Goal: Navigation & Orientation: Find specific page/section

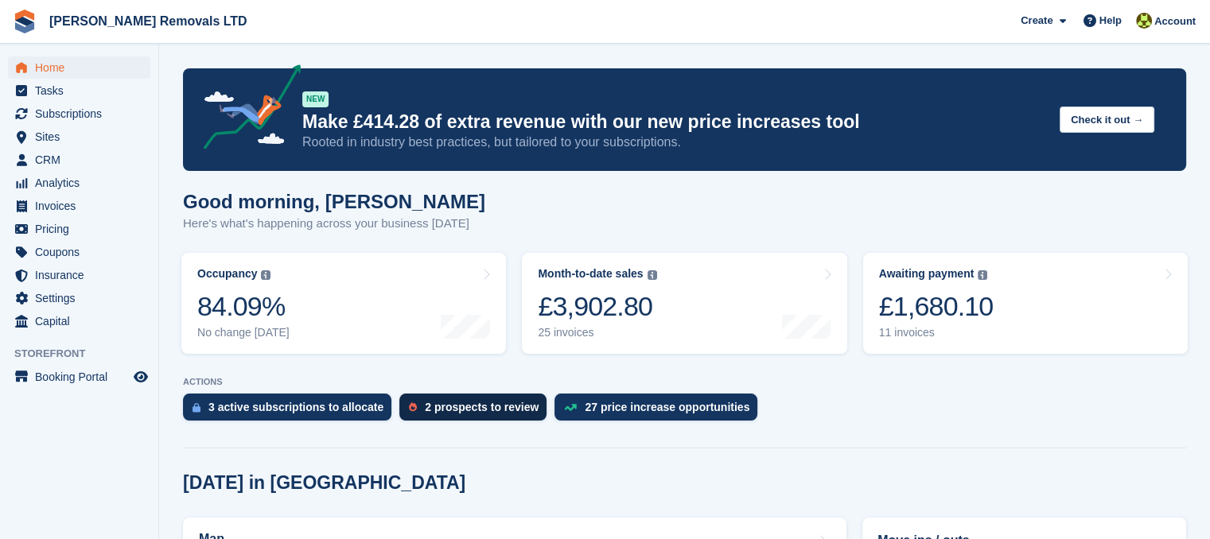
click at [456, 416] on div "2 prospects to review" at bounding box center [472, 407] width 147 height 27
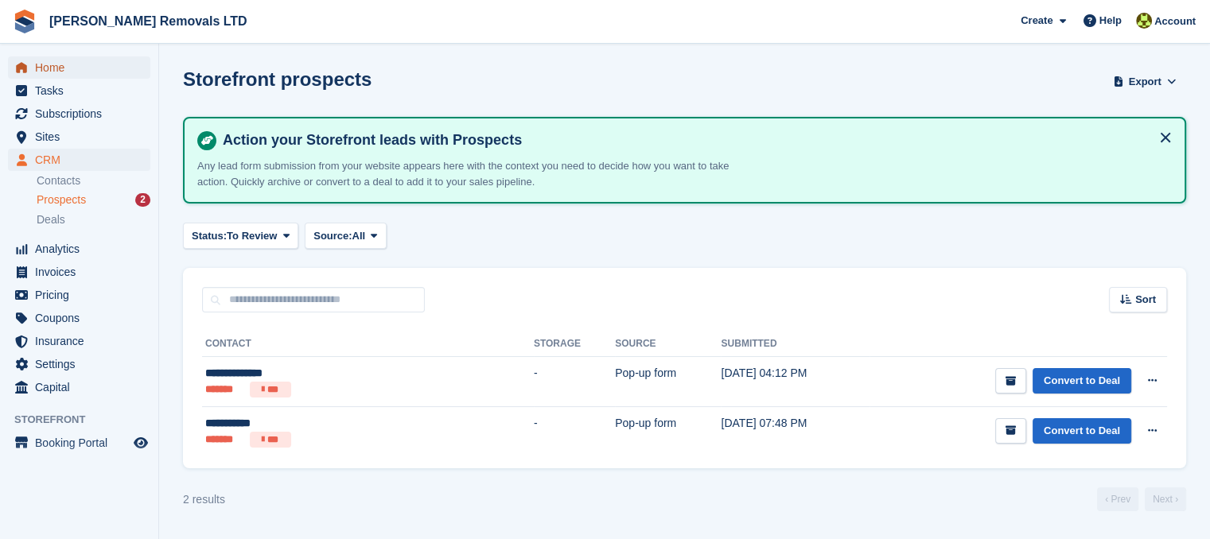
click at [87, 58] on span "Home" at bounding box center [82, 67] width 95 height 22
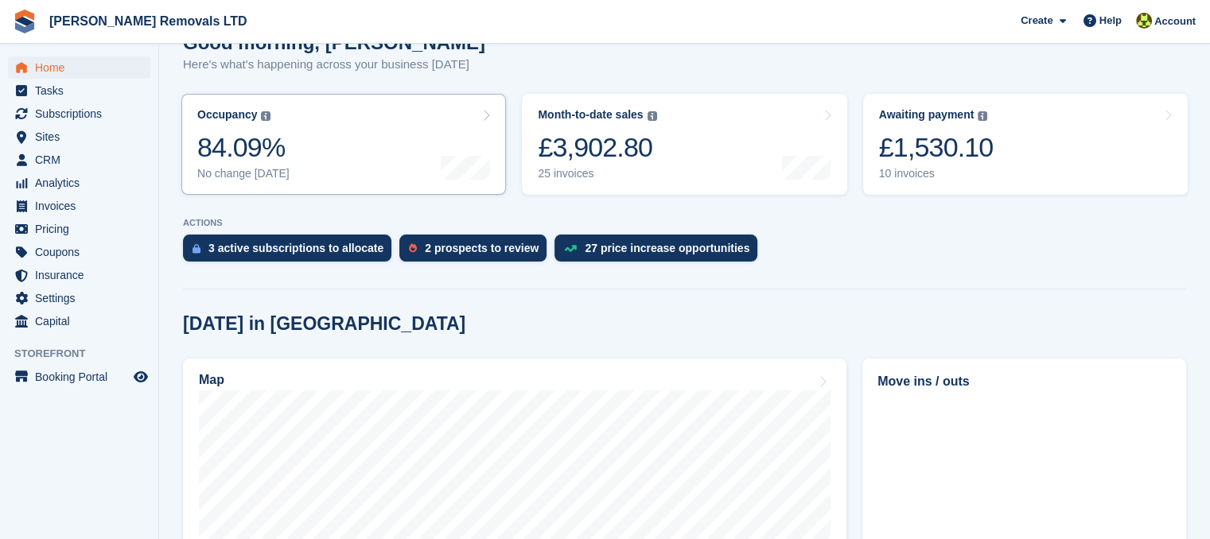
scroll to position [80, 0]
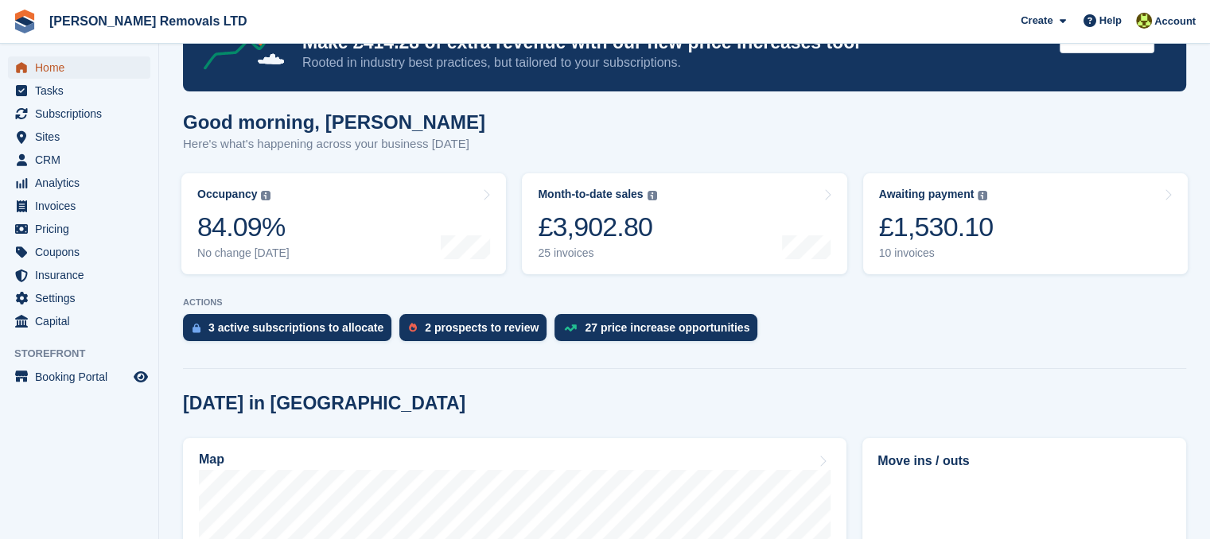
click at [56, 64] on span "Home" at bounding box center [82, 67] width 95 height 22
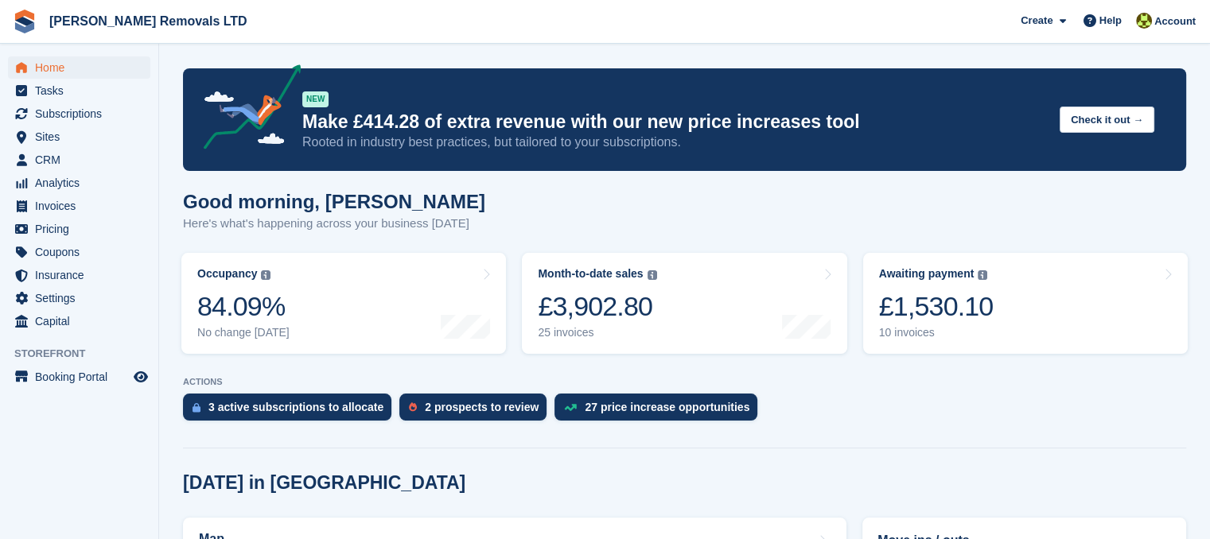
scroll to position [398, 0]
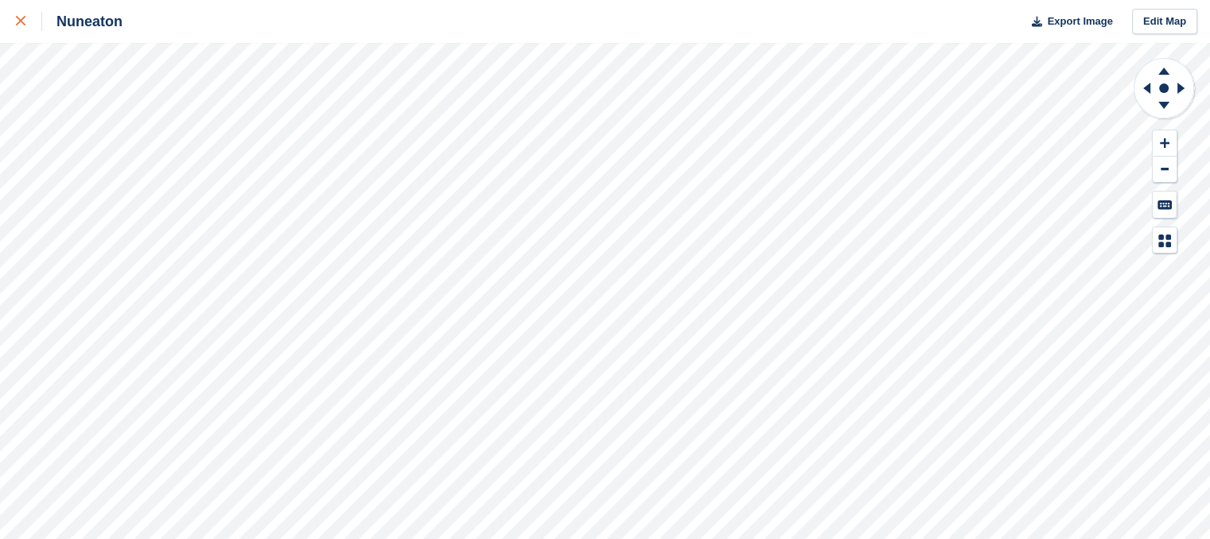
click at [25, 25] on div at bounding box center [29, 21] width 26 height 19
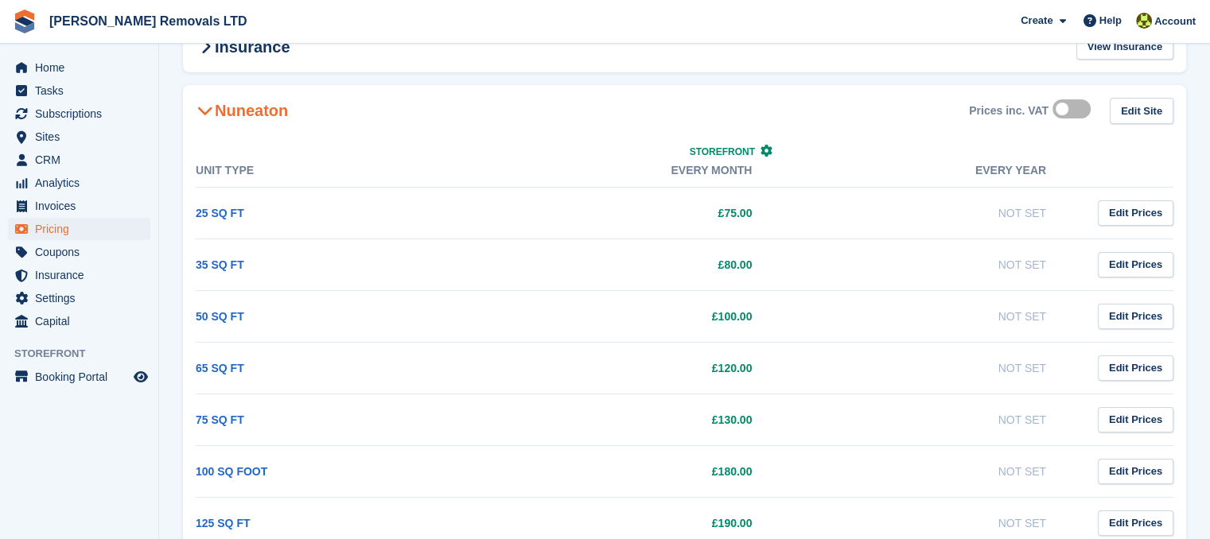
scroll to position [137, 0]
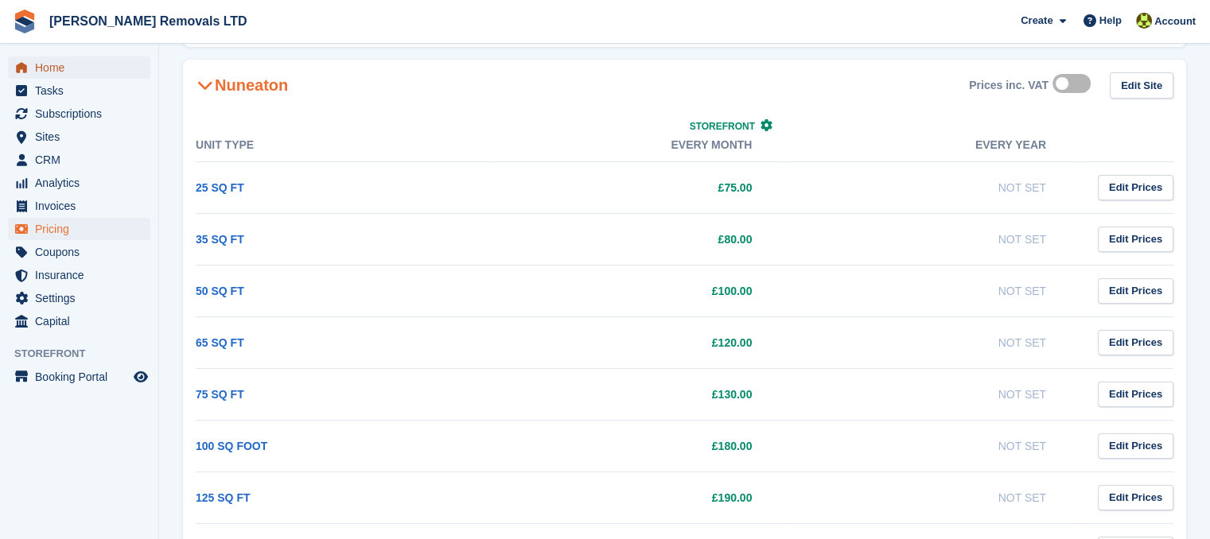
click at [111, 59] on span "Home" at bounding box center [82, 67] width 95 height 22
